Goal: Communication & Community: Ask a question

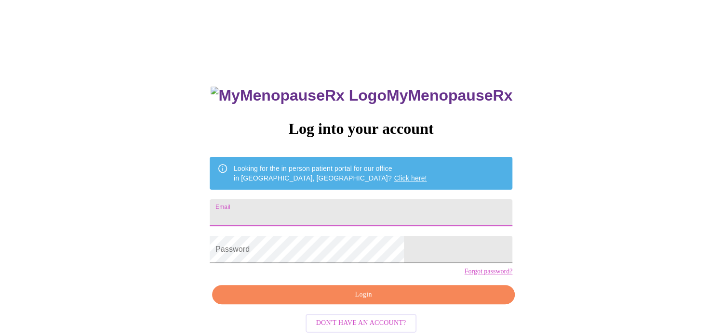
click at [271, 214] on input "Email" at bounding box center [361, 212] width 303 height 27
type input "[EMAIL_ADDRESS][DOMAIN_NAME]"
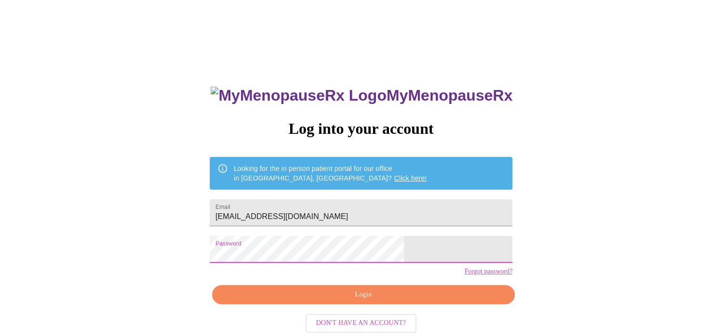
click at [355, 301] on span "Login" at bounding box center [363, 295] width 280 height 12
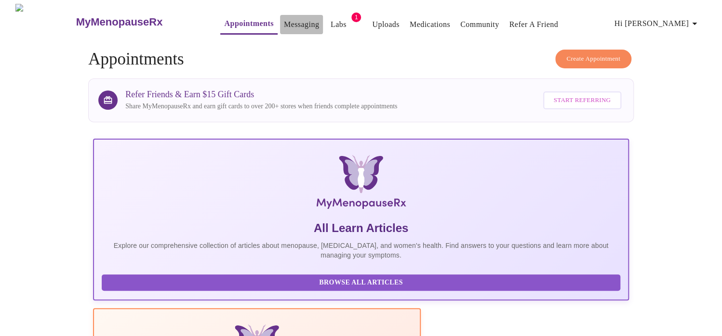
click at [284, 23] on link "Messaging" at bounding box center [301, 24] width 35 height 13
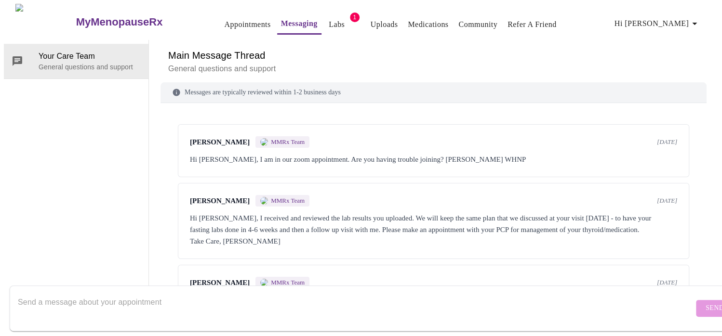
click at [224, 20] on link "Appointments" at bounding box center [247, 24] width 46 height 13
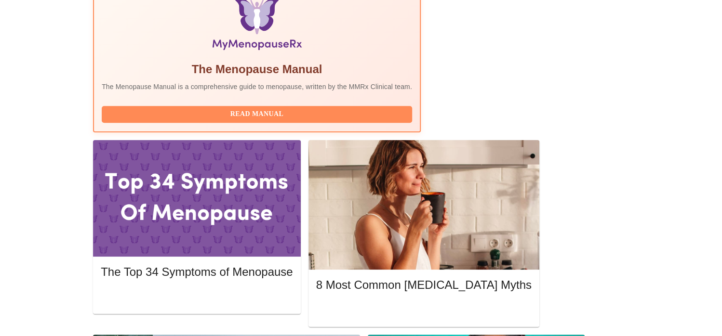
scroll to position [330, 0]
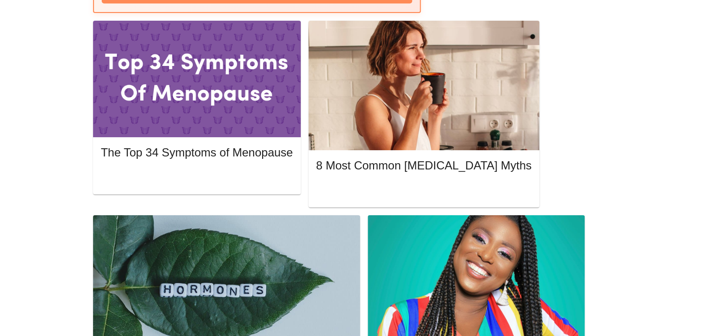
scroll to position [449, 0]
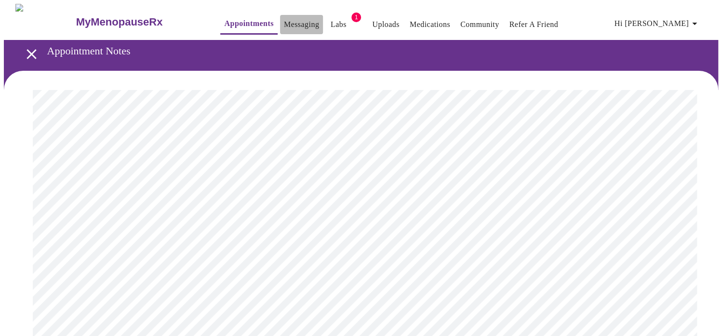
click at [288, 22] on link "Messaging" at bounding box center [301, 24] width 35 height 13
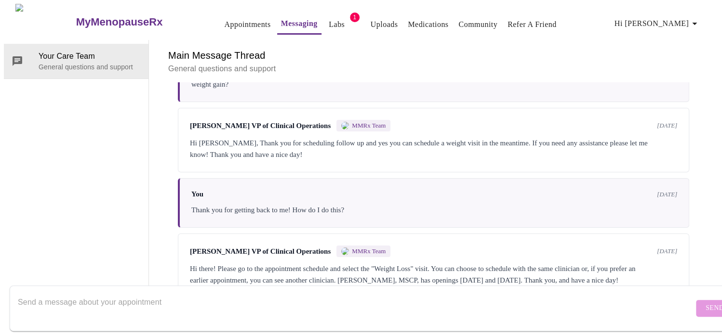
scroll to position [2022, 0]
click at [158, 293] on textarea "Send a message about your appointment" at bounding box center [355, 308] width 675 height 31
type textarea "Hello! Is there a way to message [PERSON_NAME] directly?"
click at [705, 303] on span "Send" at bounding box center [714, 309] width 18 height 12
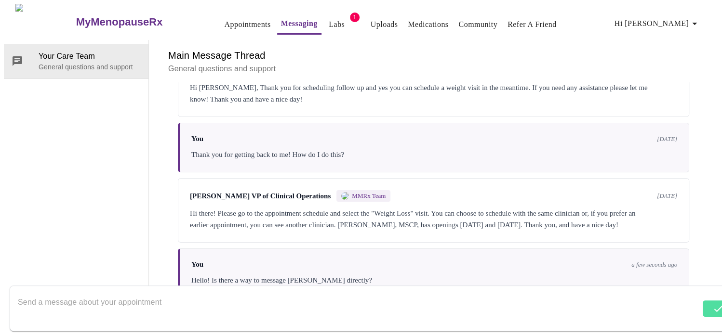
scroll to position [2080, 0]
